Goal: Task Accomplishment & Management: Complete application form

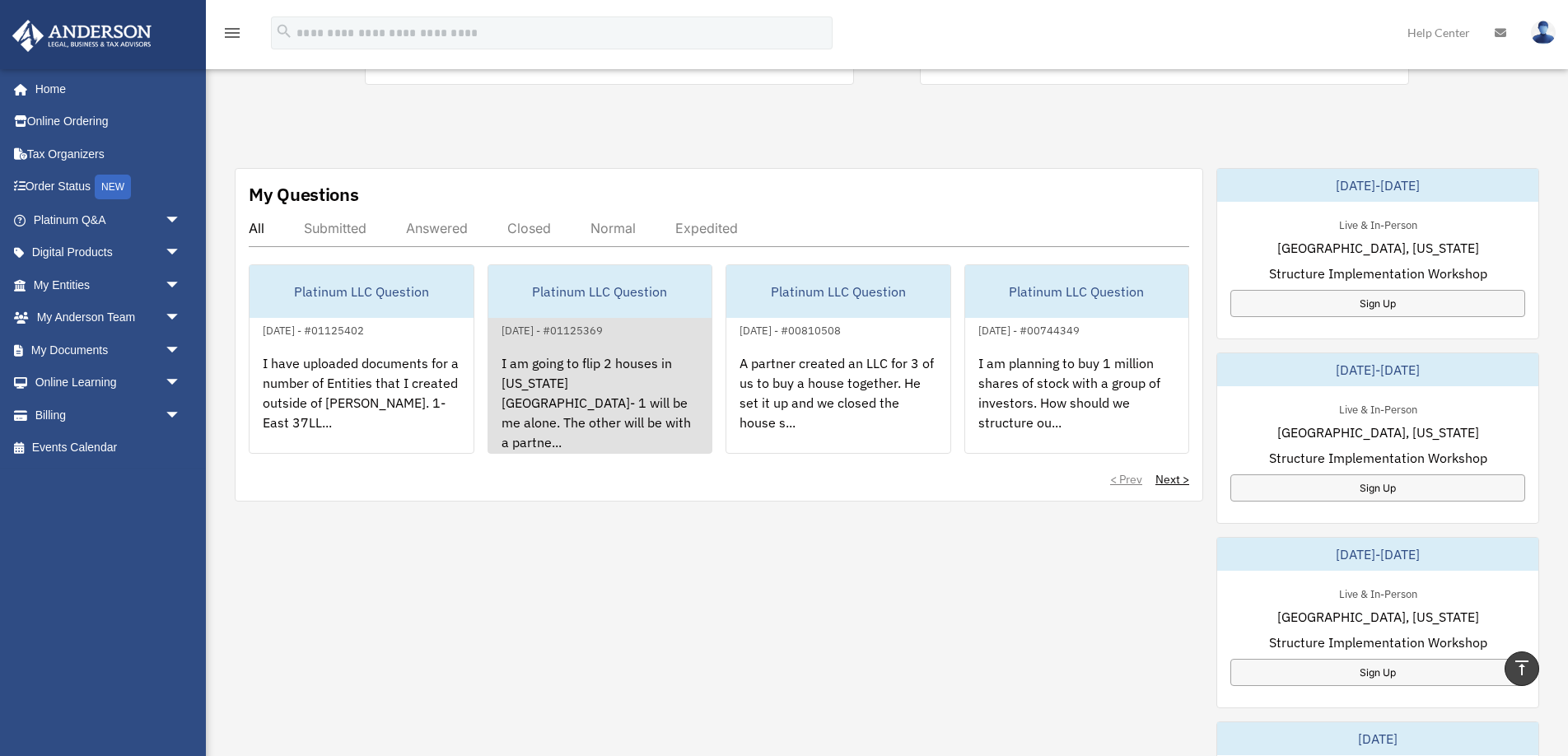
scroll to position [463, 0]
click at [618, 394] on div "I am going to flip 2 houses in Washington State- 1 will be me alone. The other …" at bounding box center [600, 402] width 224 height 129
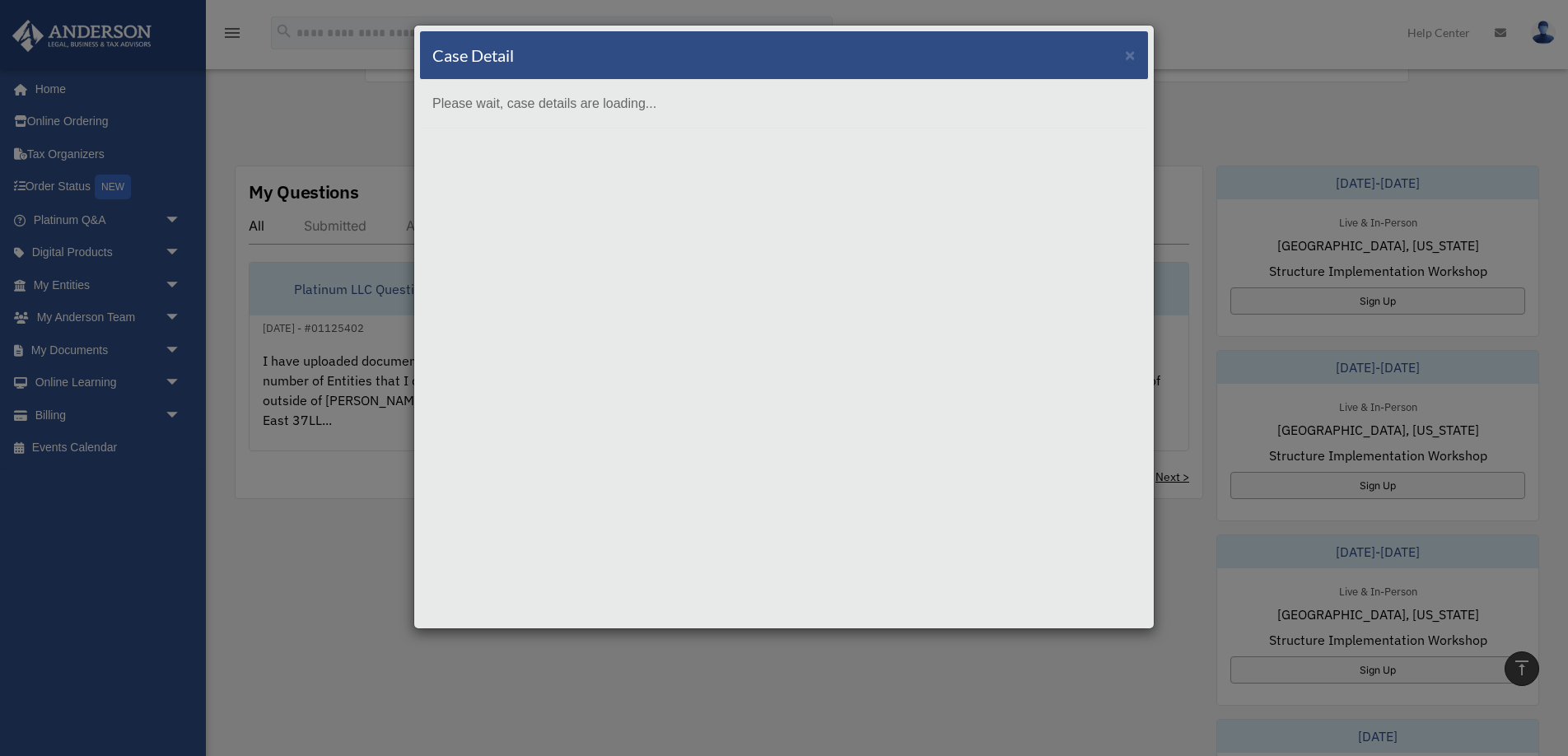
scroll to position [0, 0]
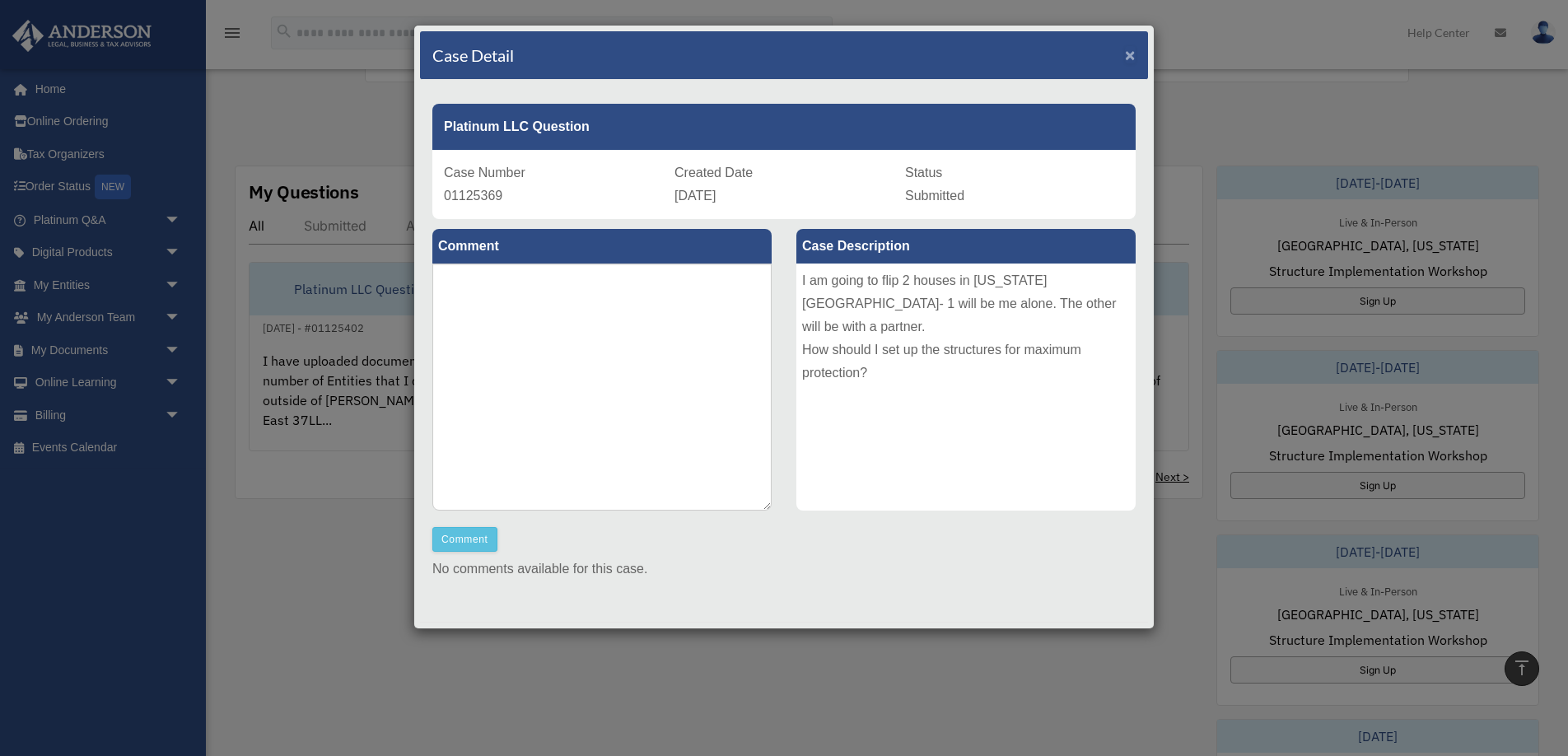
click at [1126, 54] on span "×" at bounding box center [1130, 55] width 10 height 19
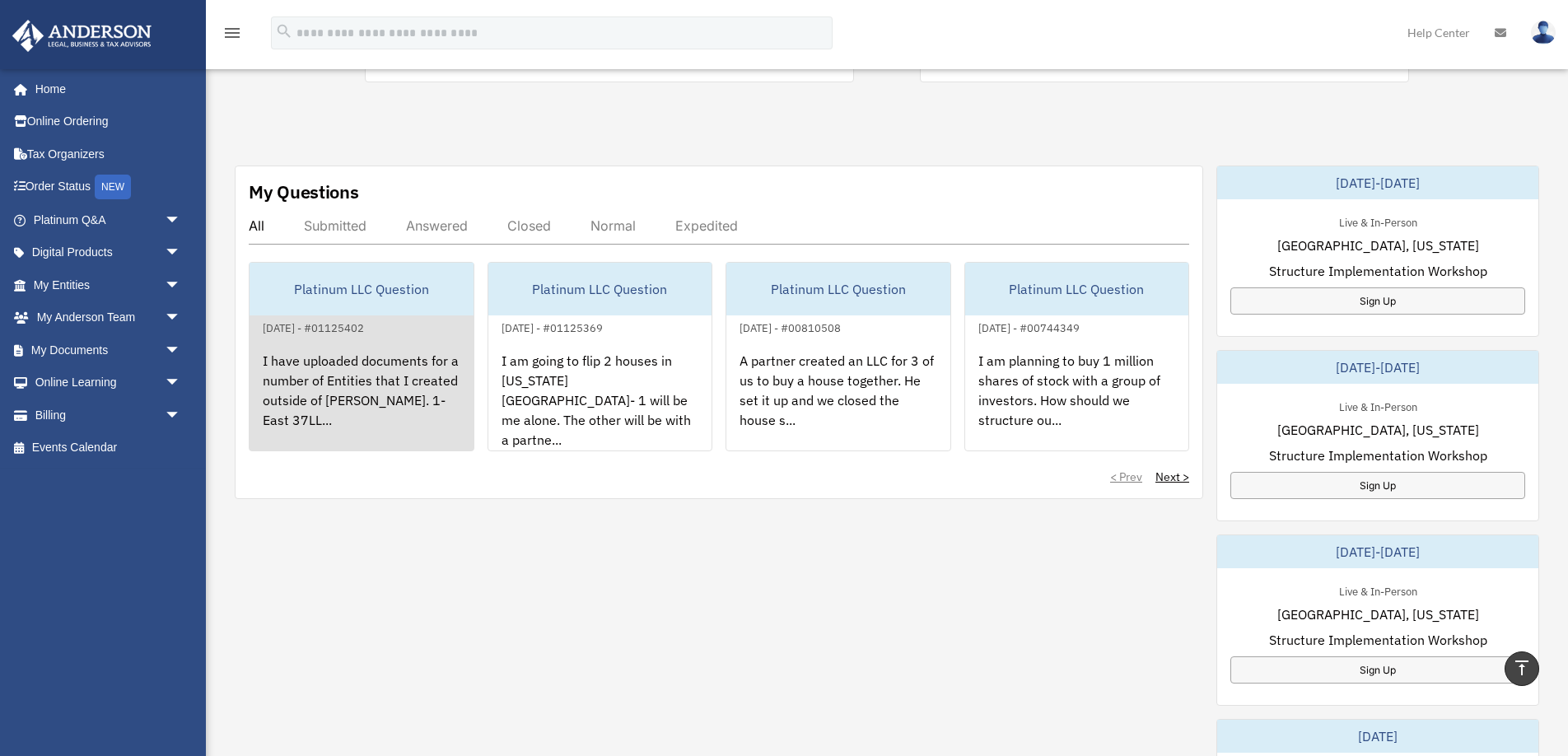
click at [377, 345] on div "I have uploaded documents for a number of Entities that I created outside of An…" at bounding box center [361, 402] width 224 height 129
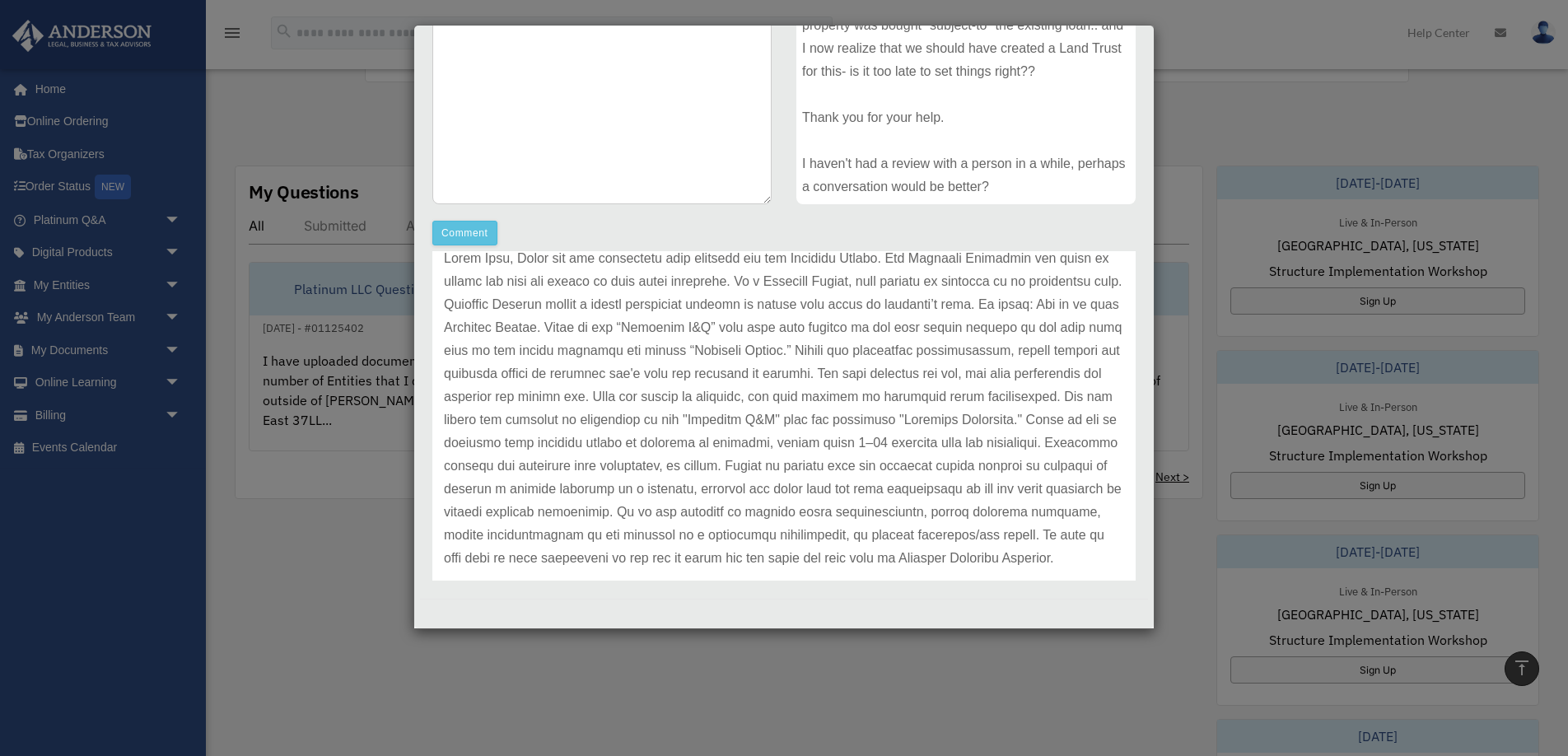
scroll to position [96, 0]
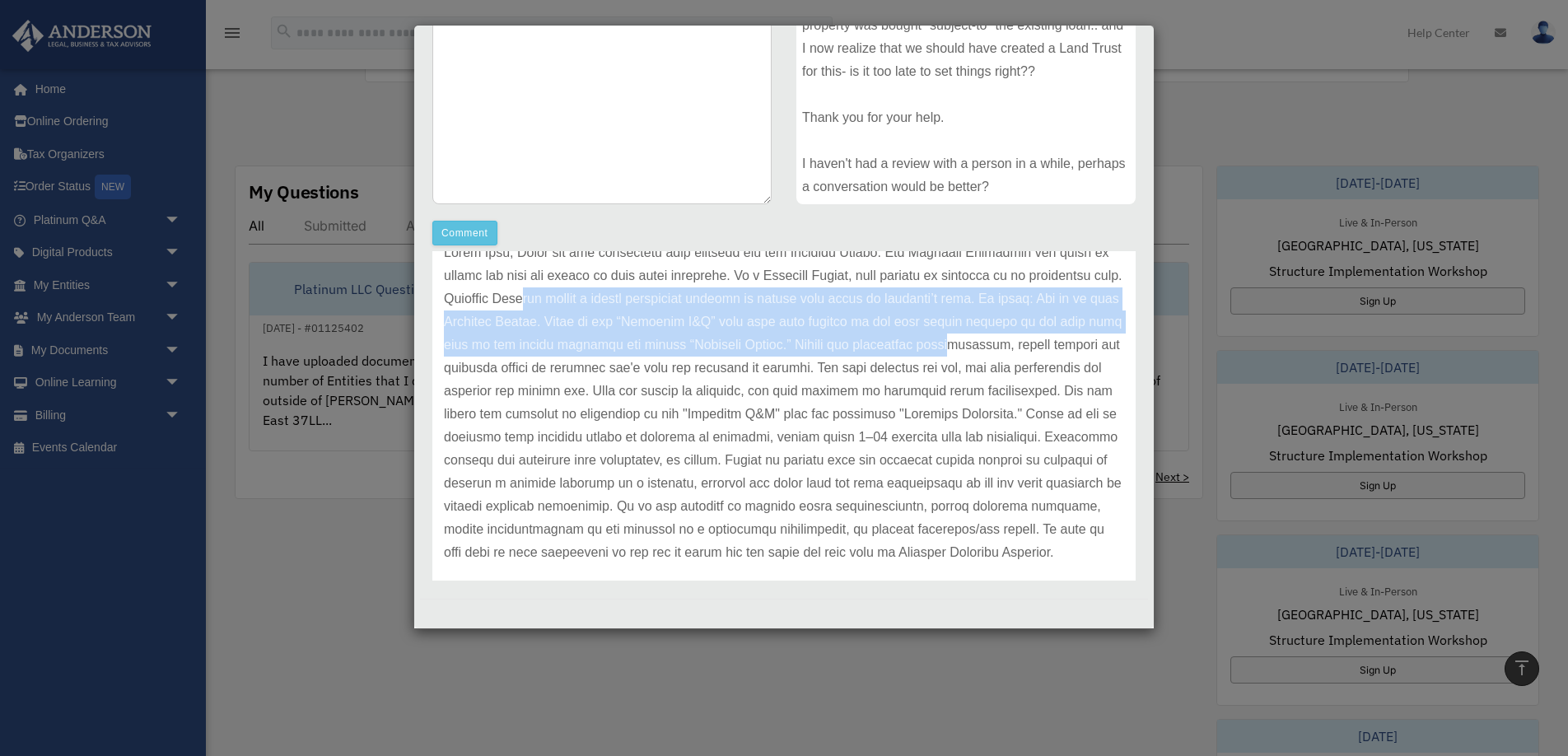
drag, startPoint x: 565, startPoint y: 297, endPoint x: 992, endPoint y: 341, distance: 429.3
click at [992, 341] on p at bounding box center [783, 402] width 680 height 323
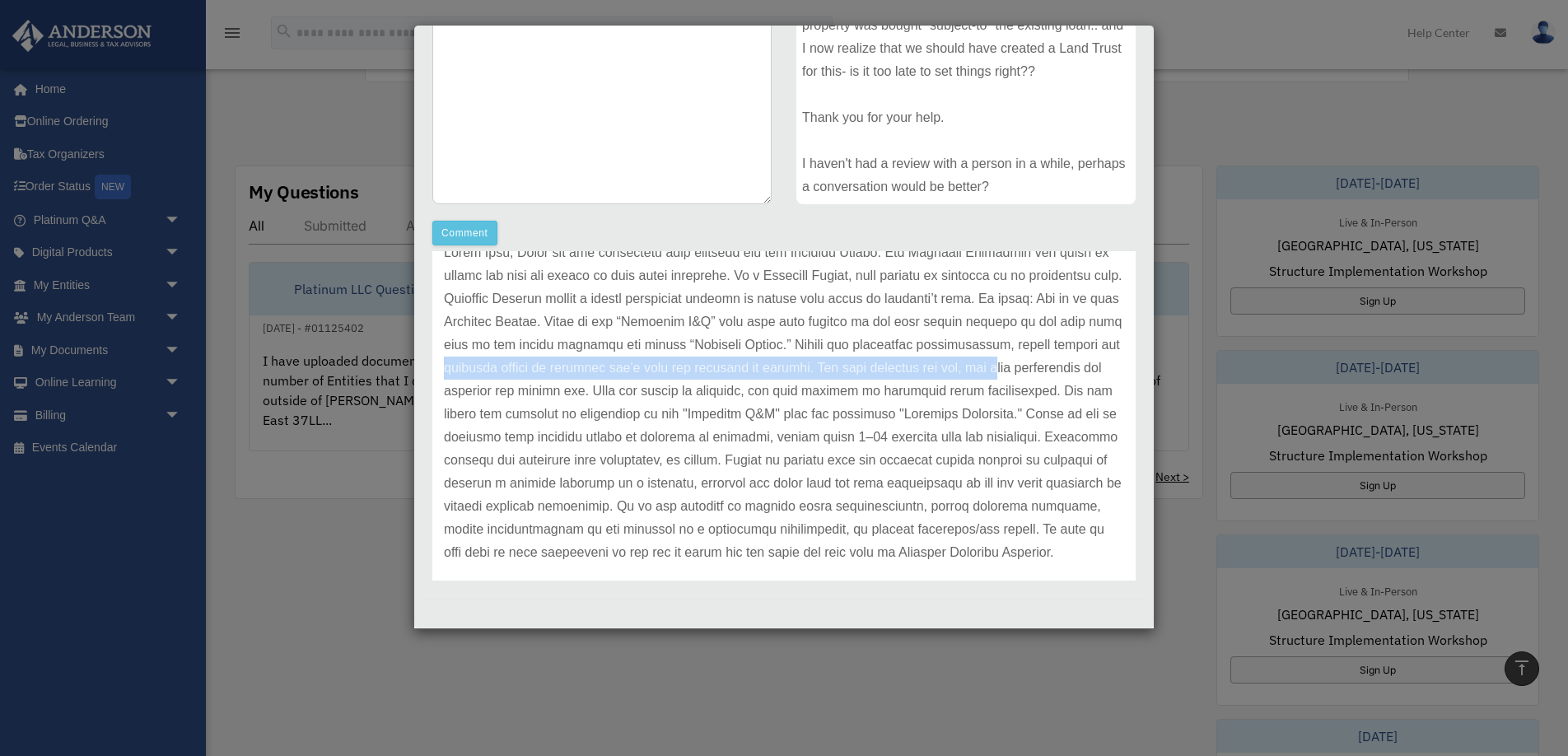
drag, startPoint x: 508, startPoint y: 367, endPoint x: 1064, endPoint y: 368, distance: 556.0
click at [1064, 368] on p at bounding box center [783, 402] width 680 height 323
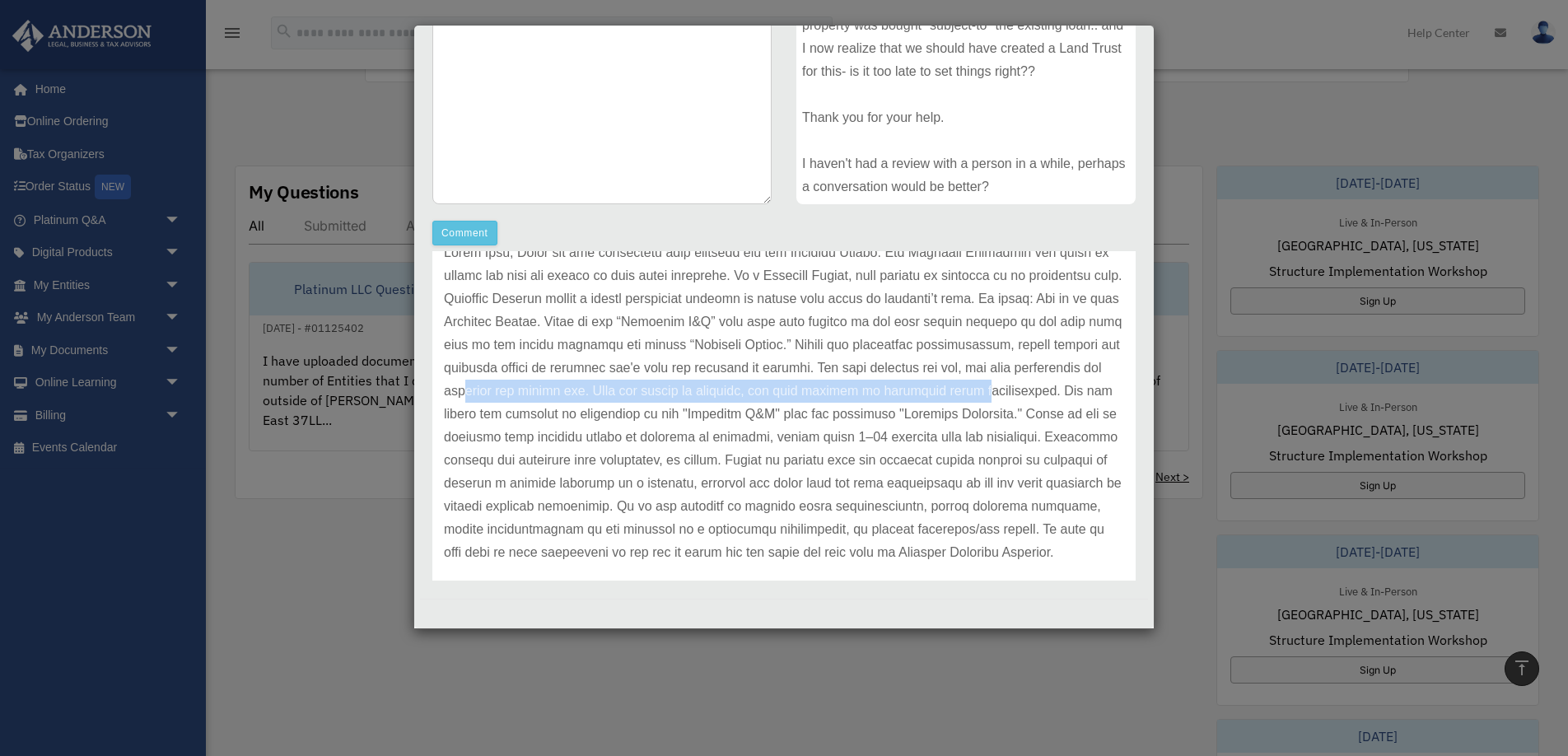
drag, startPoint x: 566, startPoint y: 389, endPoint x: 1060, endPoint y: 393, distance: 494.0
click at [1065, 393] on p at bounding box center [783, 402] width 680 height 323
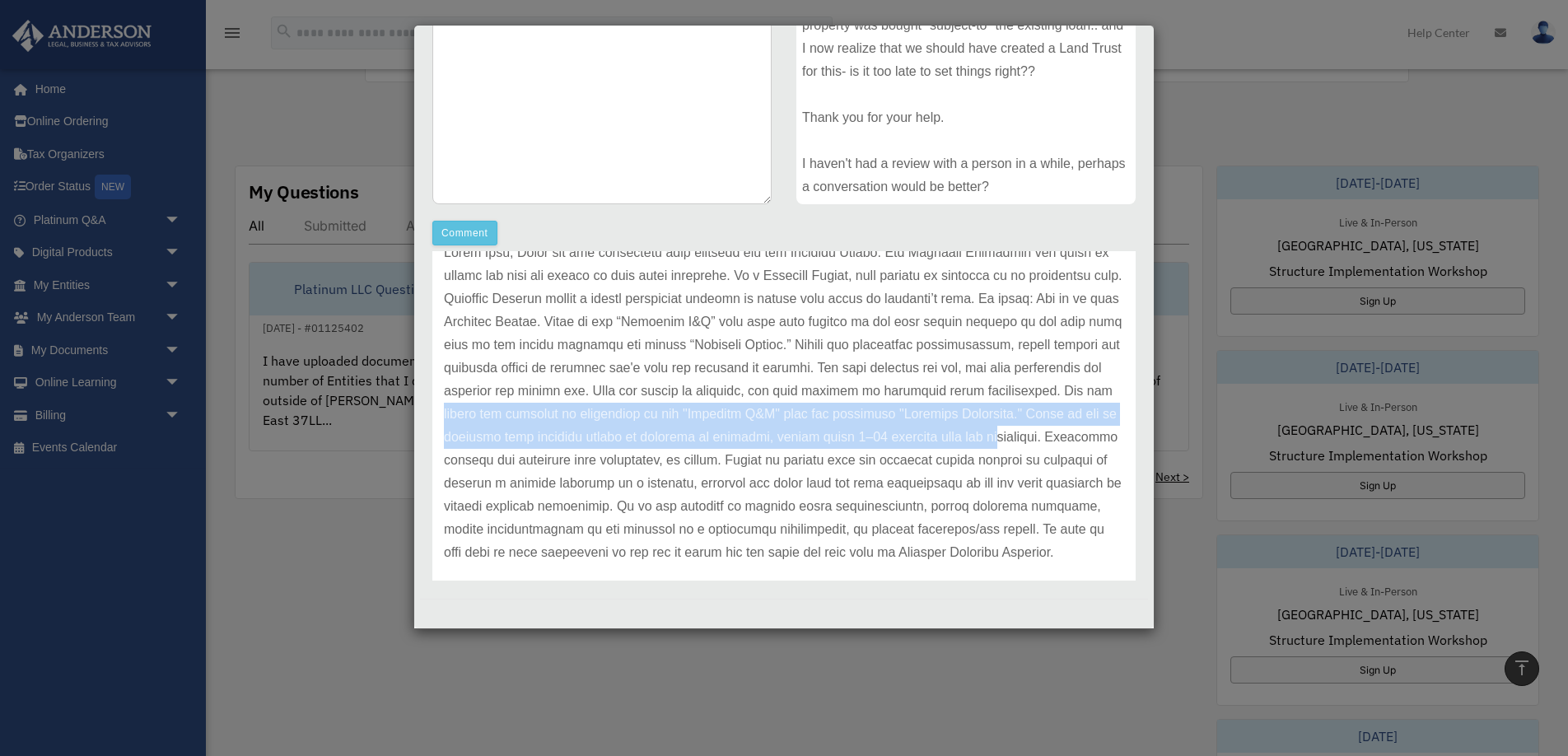
drag, startPoint x: 498, startPoint y: 416, endPoint x: 1017, endPoint y: 434, distance: 519.3
click at [1065, 434] on p at bounding box center [783, 402] width 680 height 323
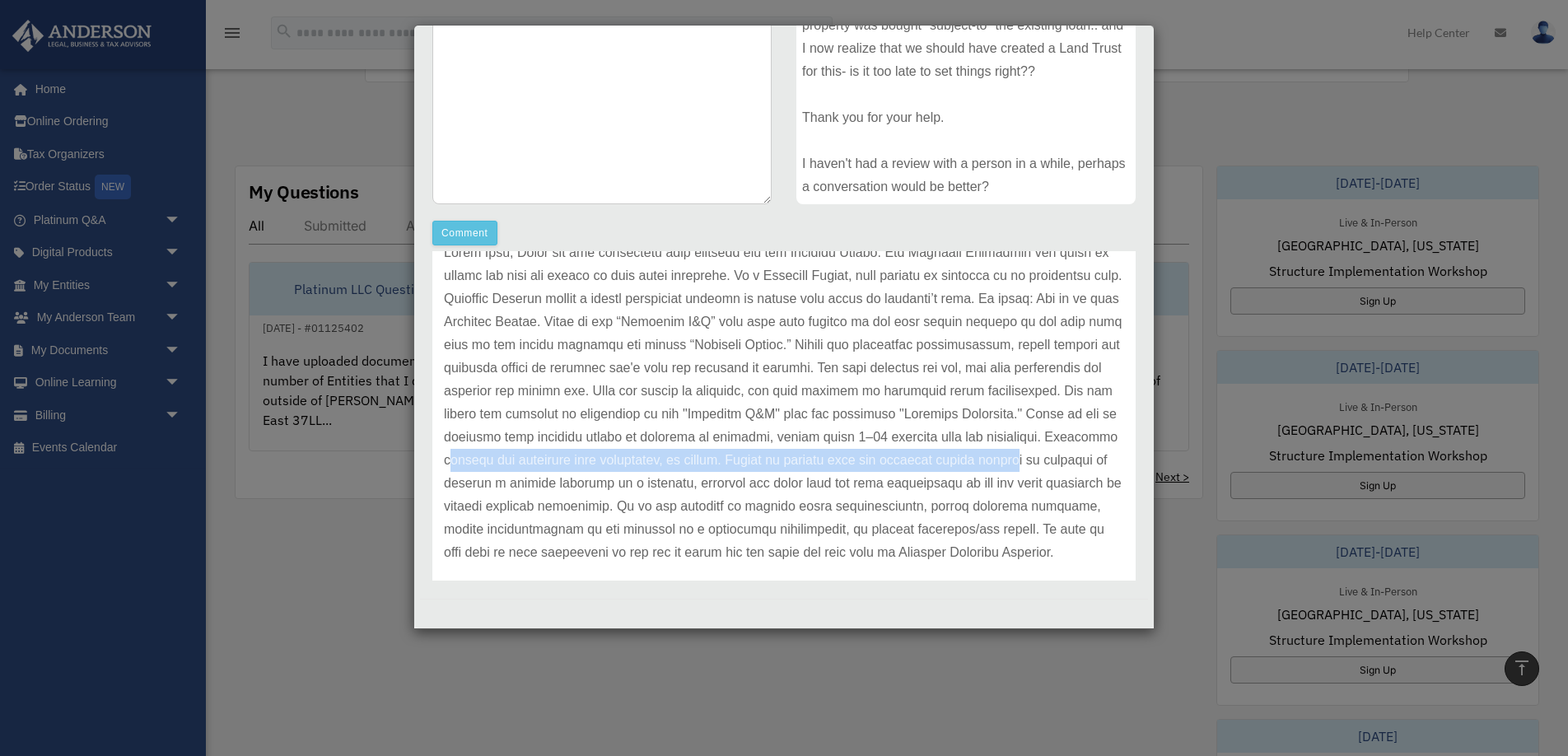
drag, startPoint x: 514, startPoint y: 461, endPoint x: 1073, endPoint y: 475, distance: 559.2
click at [1094, 464] on p at bounding box center [783, 402] width 680 height 323
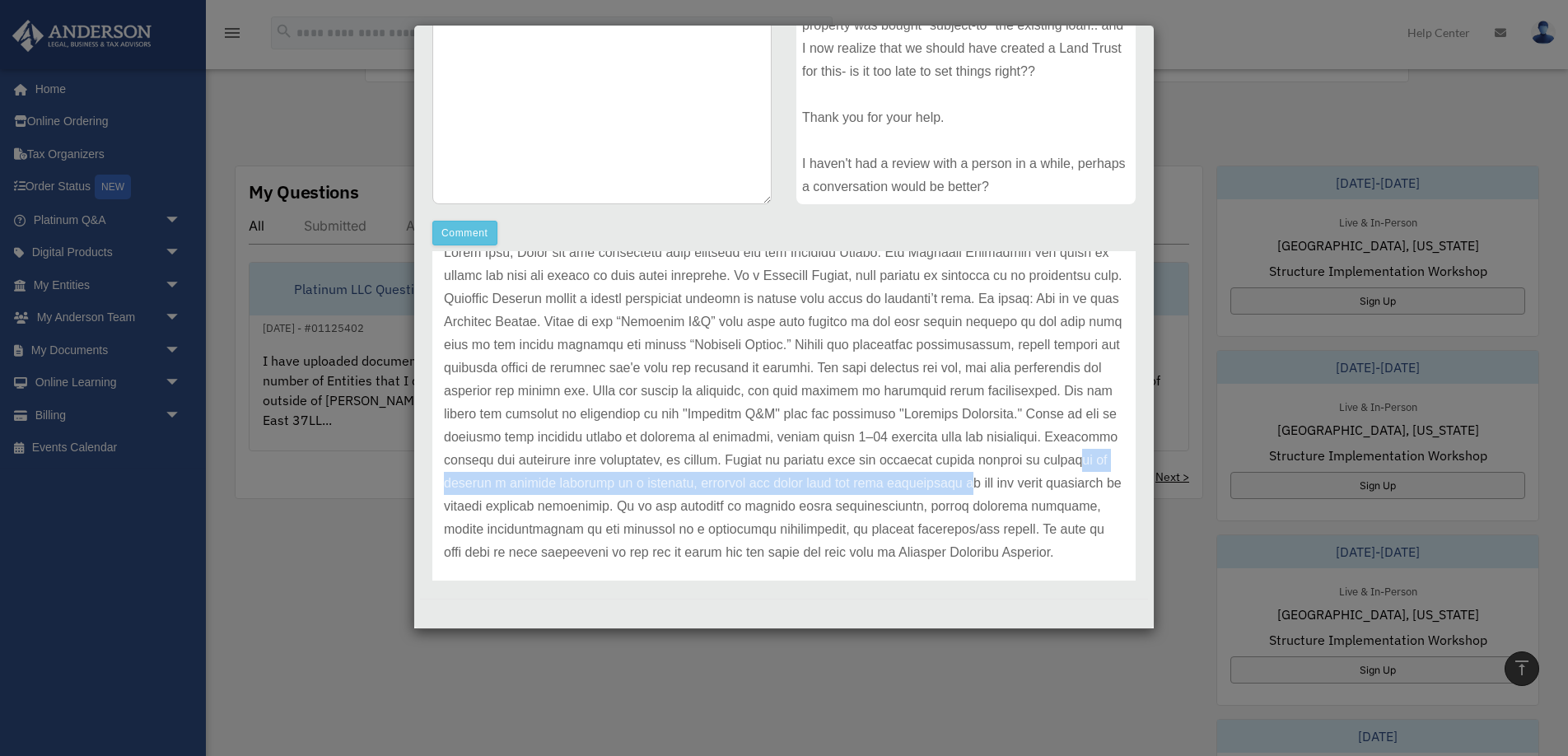
drag, startPoint x: 479, startPoint y: 483, endPoint x: 1034, endPoint y: 487, distance: 555.0
click at [1046, 487] on p at bounding box center [783, 402] width 680 height 323
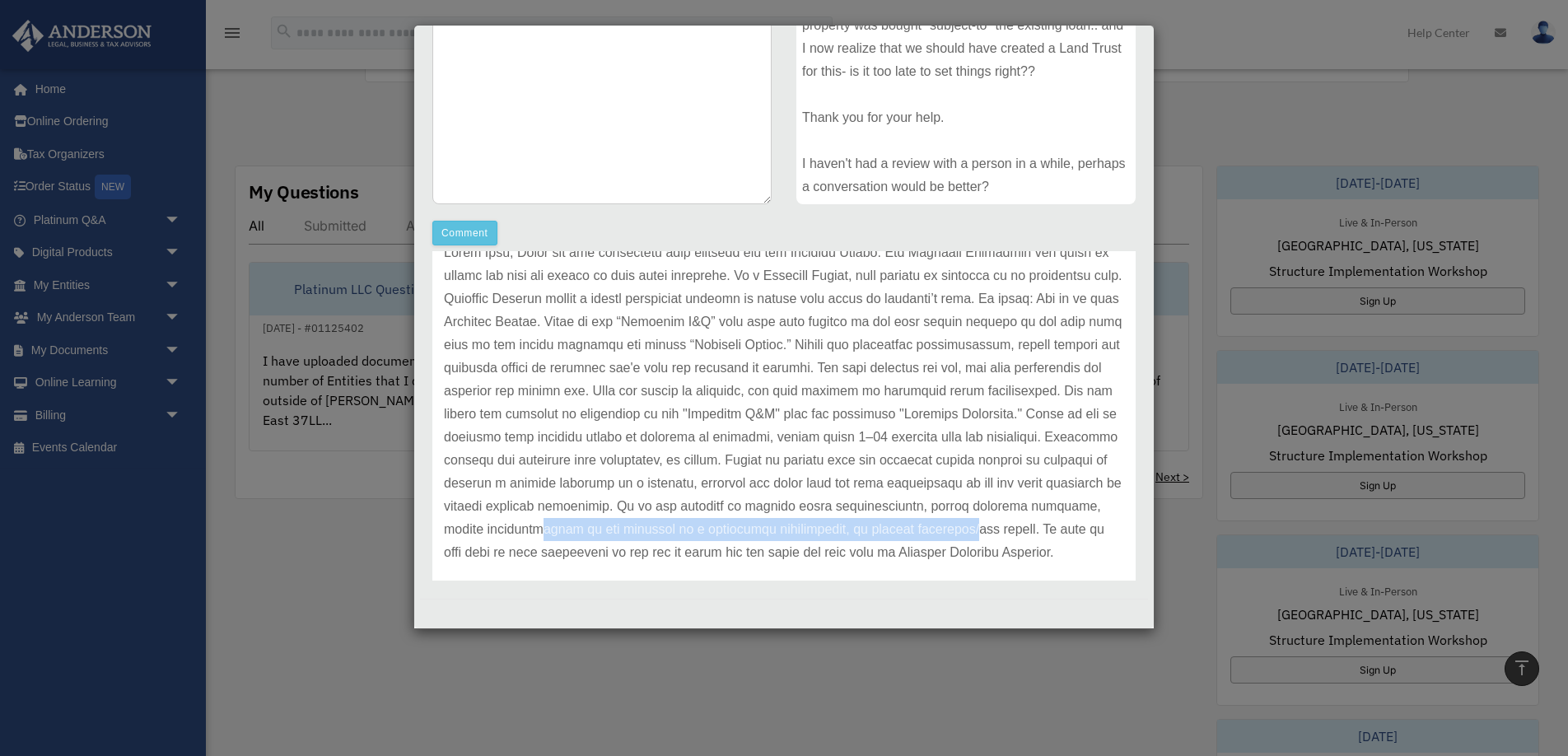
drag, startPoint x: 643, startPoint y: 529, endPoint x: 810, endPoint y: 544, distance: 167.7
click at [985, 528] on p at bounding box center [783, 402] width 680 height 323
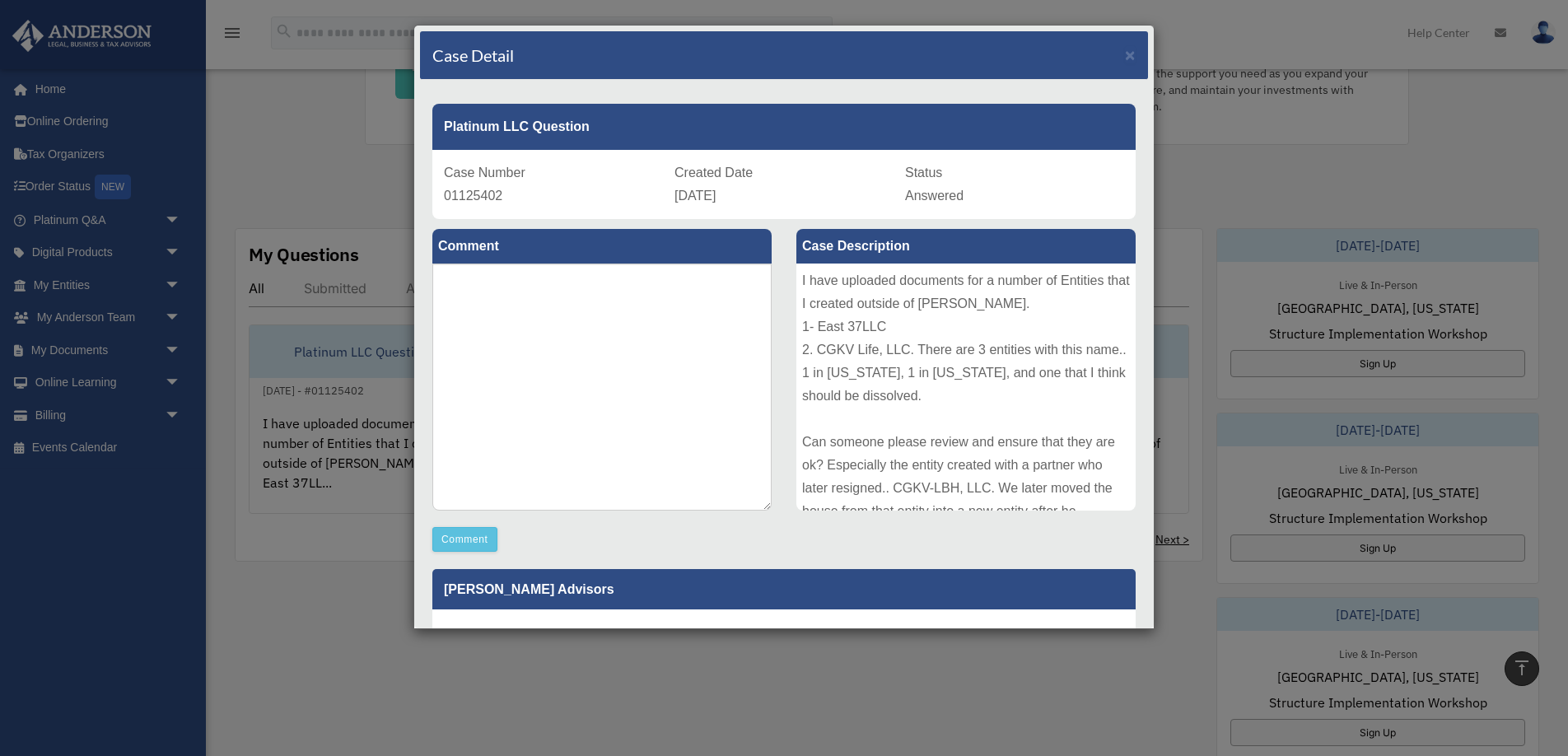
scroll to position [398, 0]
click at [1135, 53] on span "×" at bounding box center [1130, 55] width 10 height 19
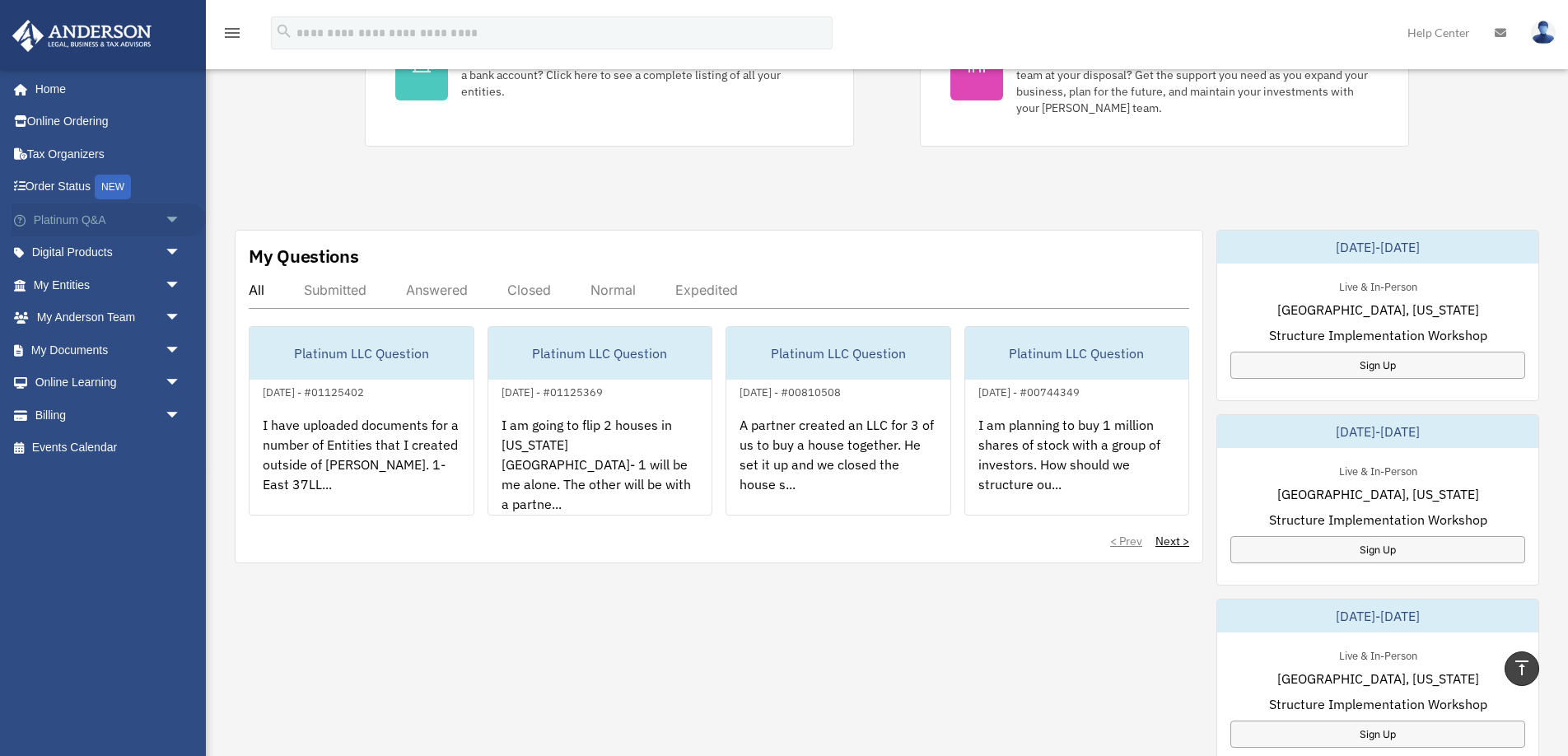
click at [173, 216] on span "arrow_drop_down" at bounding box center [181, 220] width 33 height 33
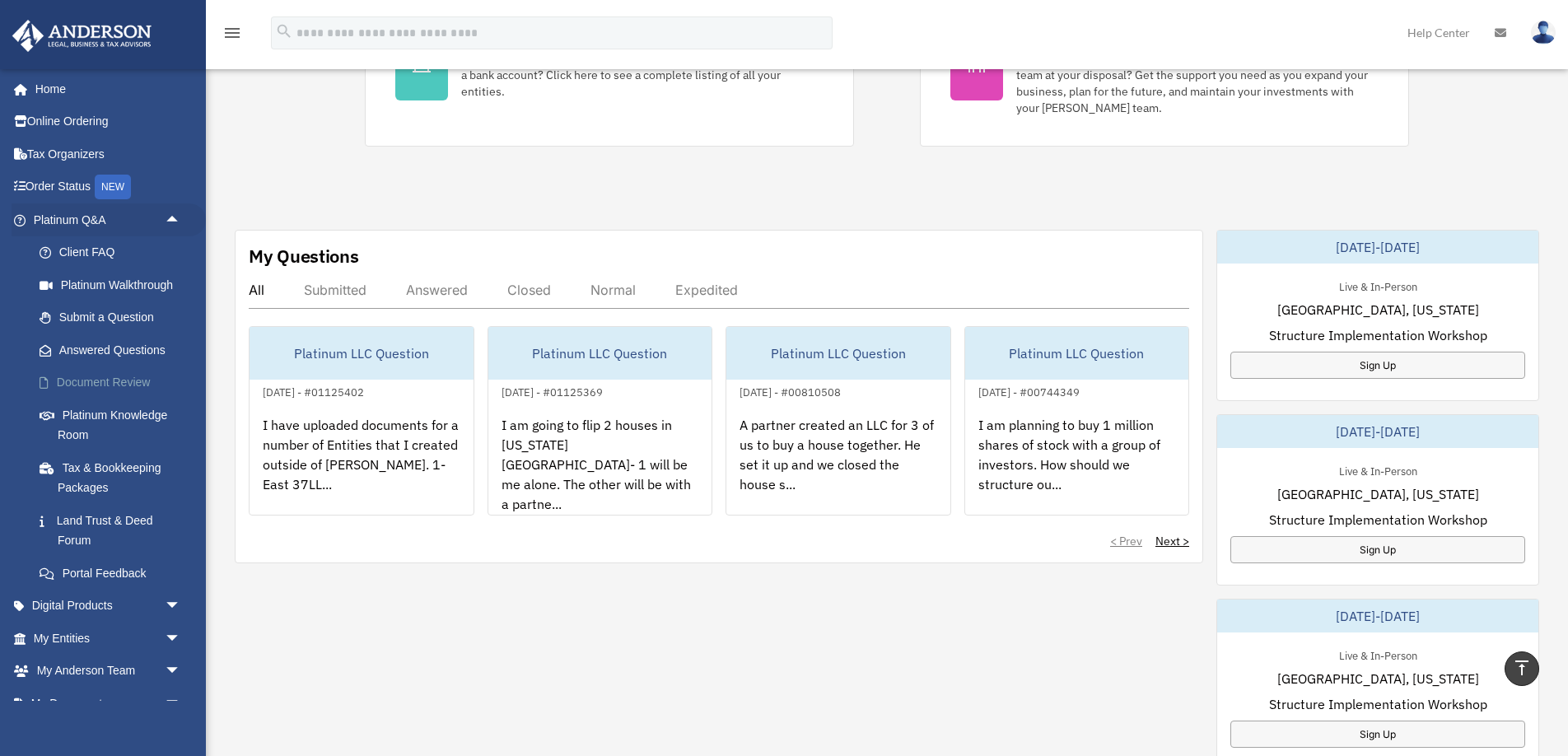
click at [119, 384] on link "Document Review" at bounding box center [114, 383] width 183 height 33
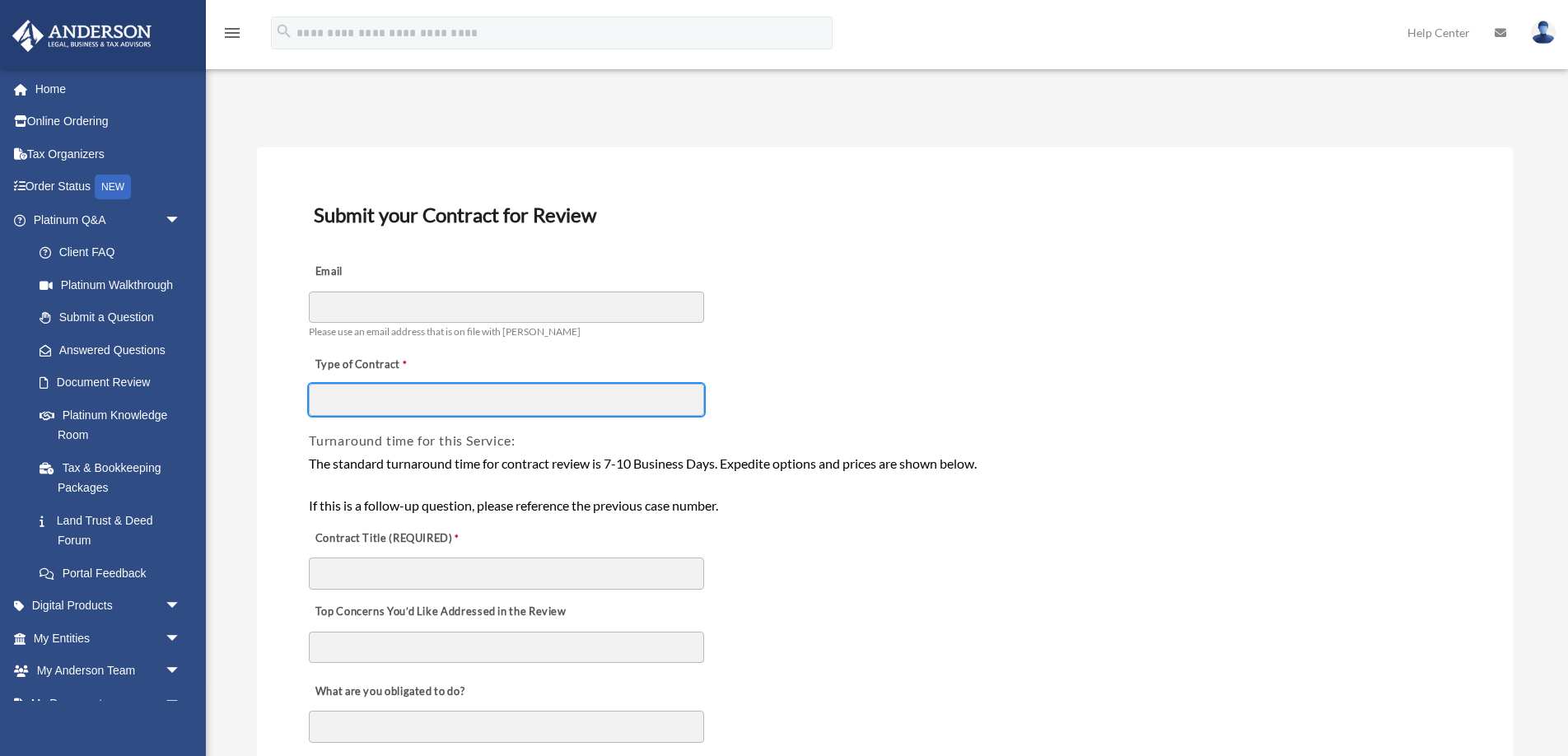
click at [413, 406] on input "Type of Contract" at bounding box center [506, 399] width 395 height 31
click at [981, 408] on div "Type of Contract" at bounding box center [884, 379] width 1155 height 73
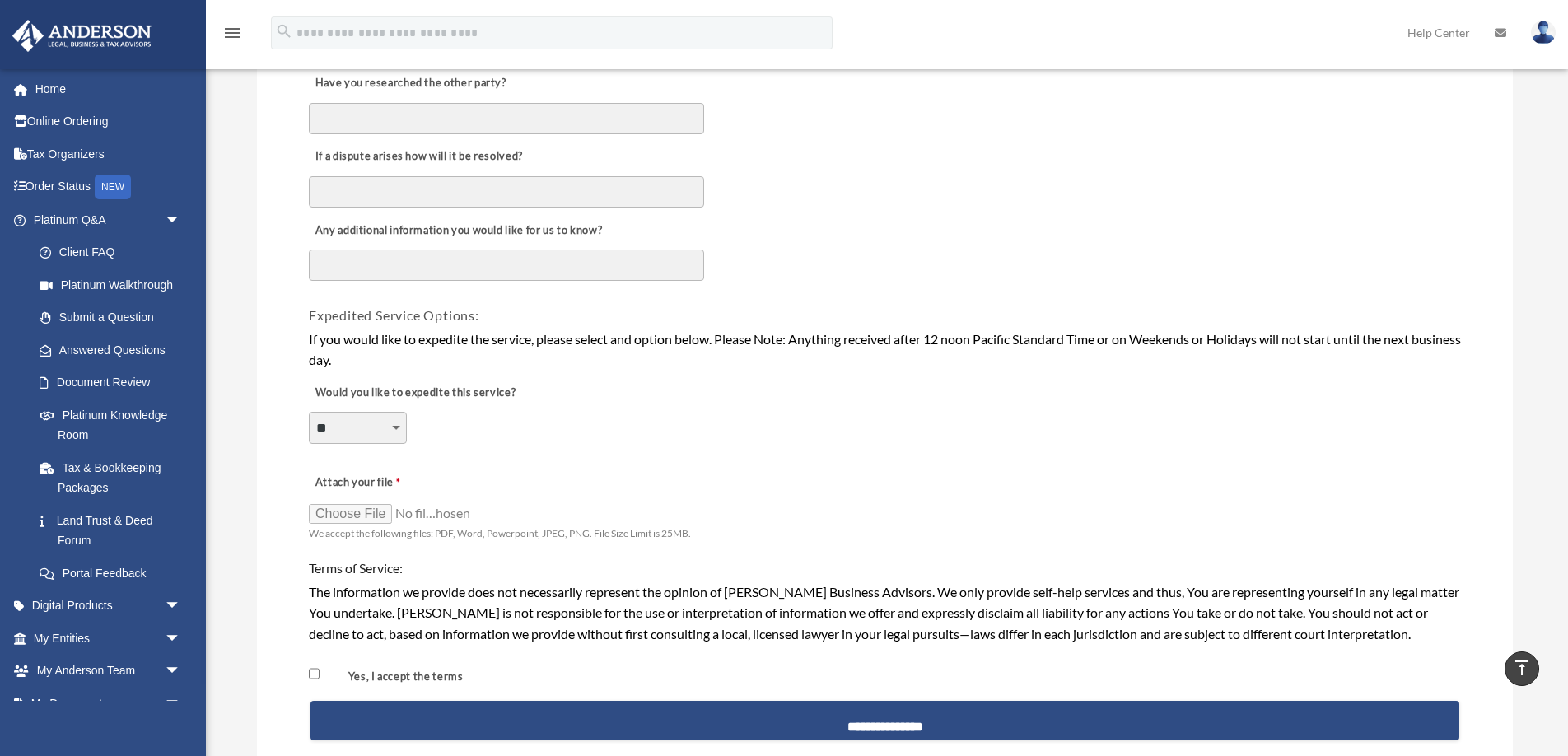
scroll to position [987, 0]
